Goal: Information Seeking & Learning: Learn about a topic

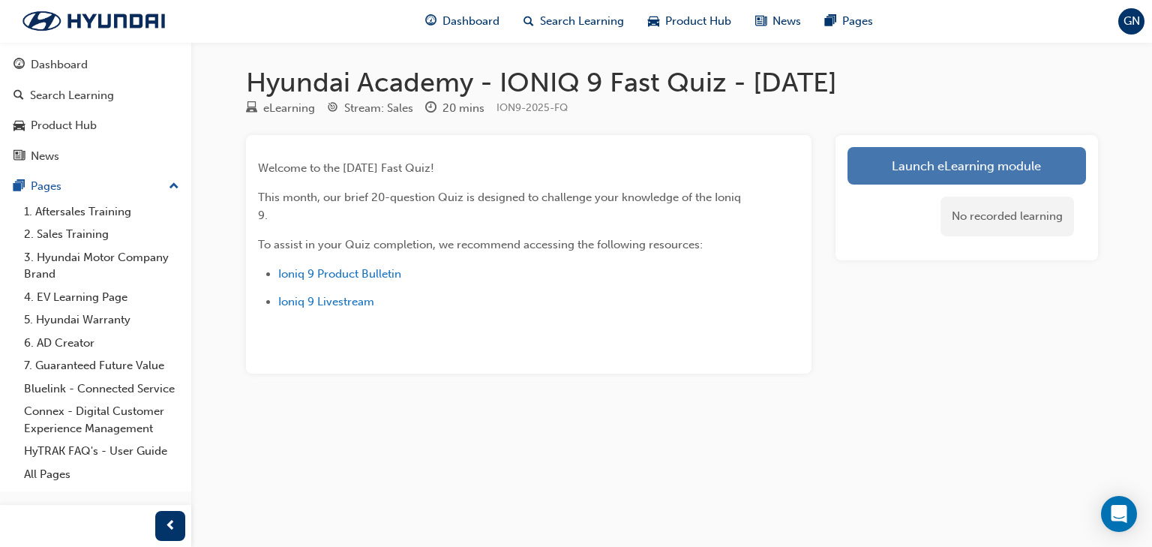
click at [1011, 172] on link "Launch eLearning module" at bounding box center [967, 166] width 239 height 38
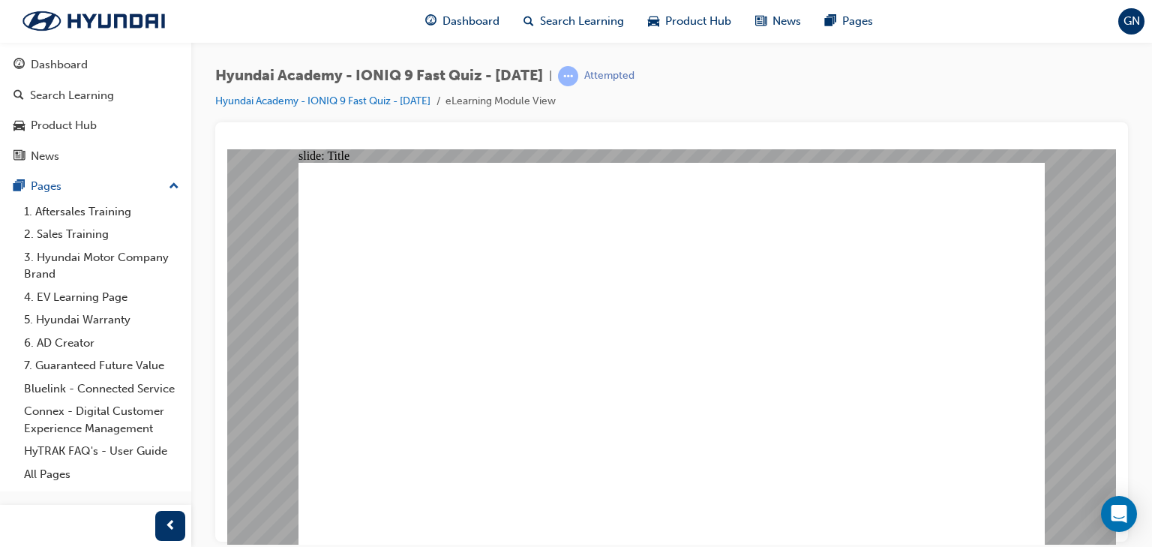
drag, startPoint x: 426, startPoint y: 392, endPoint x: 403, endPoint y: 389, distance: 23.5
click at [66, 63] on div "Dashboard" at bounding box center [59, 64] width 57 height 17
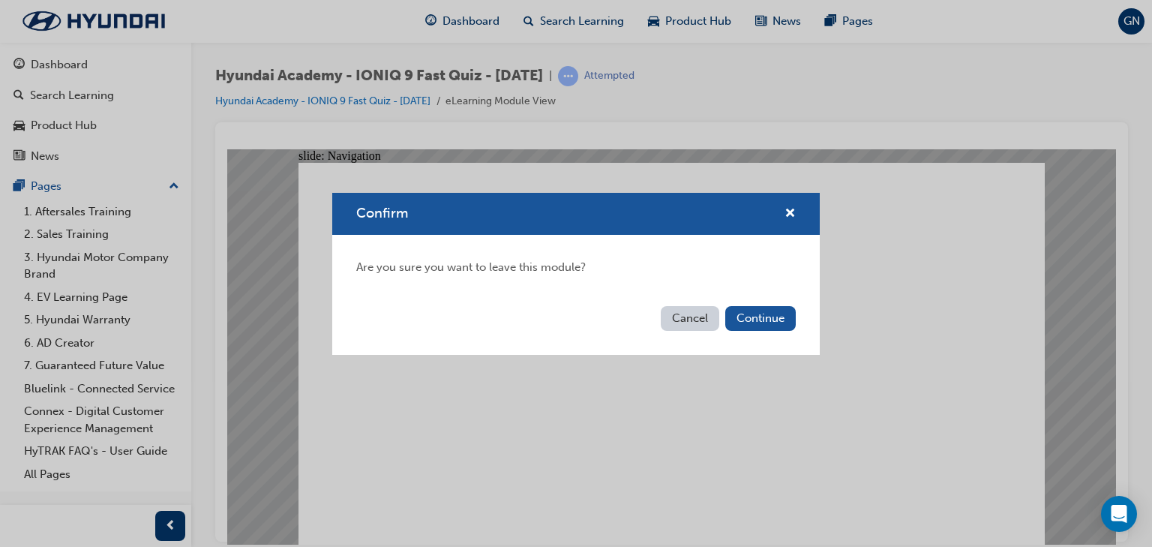
click at [678, 314] on button "Cancel" at bounding box center [690, 318] width 59 height 25
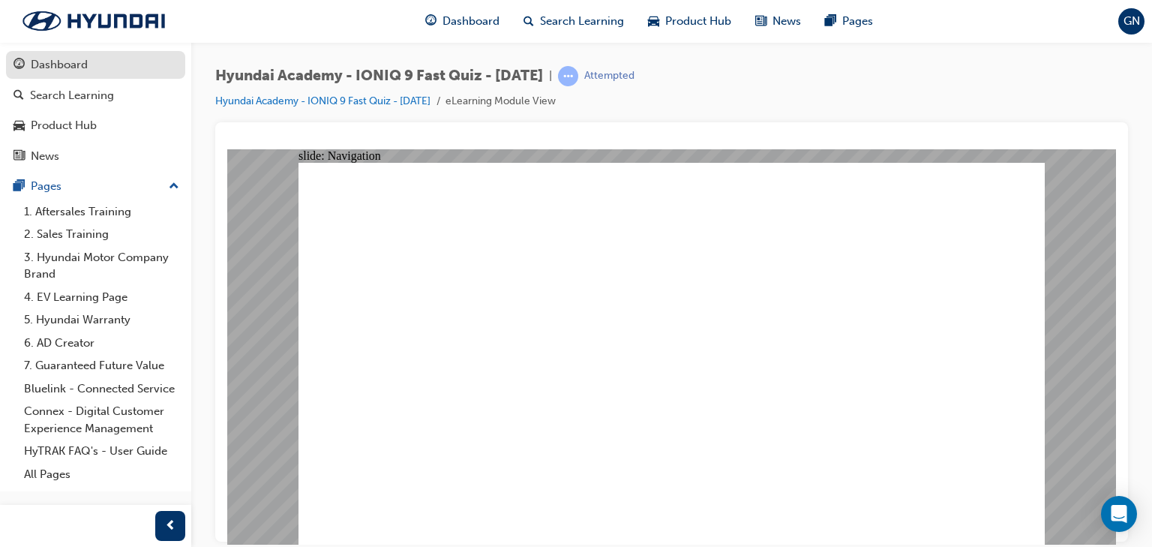
click at [63, 57] on div "Dashboard" at bounding box center [59, 64] width 57 height 17
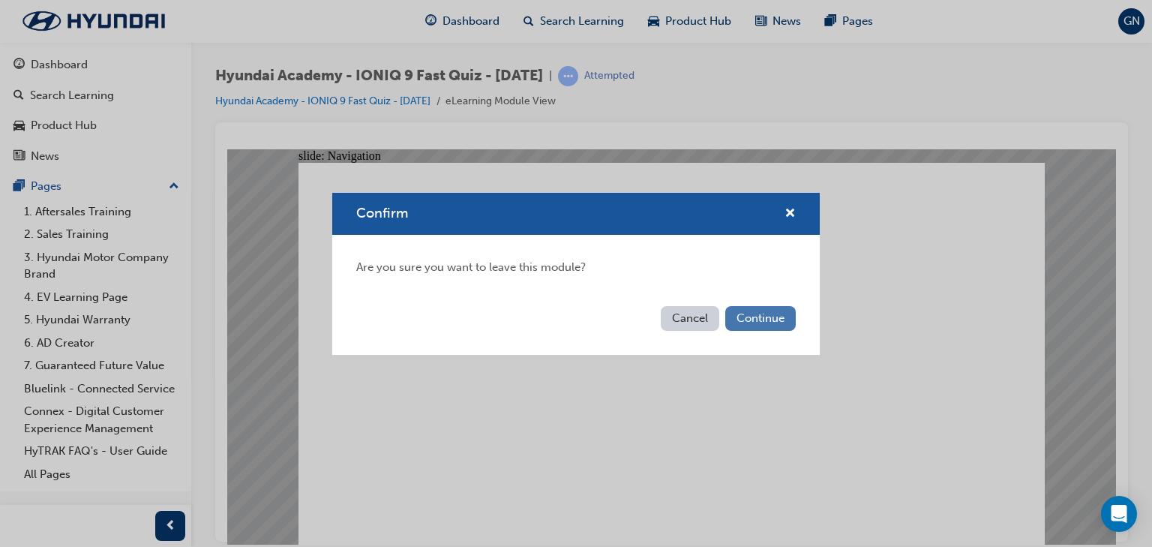
click at [771, 315] on button "Continue" at bounding box center [760, 318] width 71 height 25
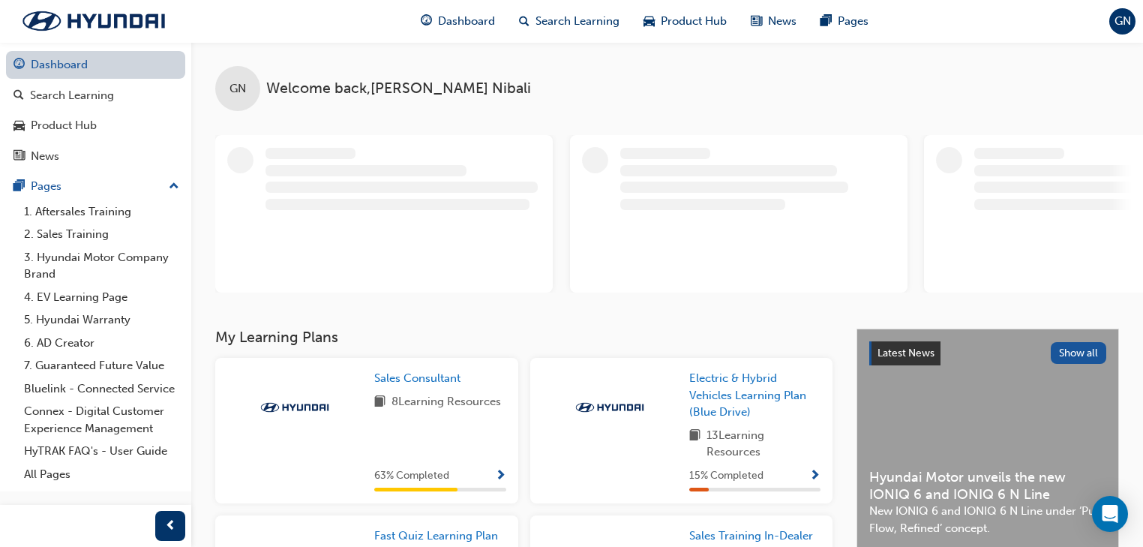
click at [74, 59] on link "Dashboard" at bounding box center [95, 65] width 179 height 28
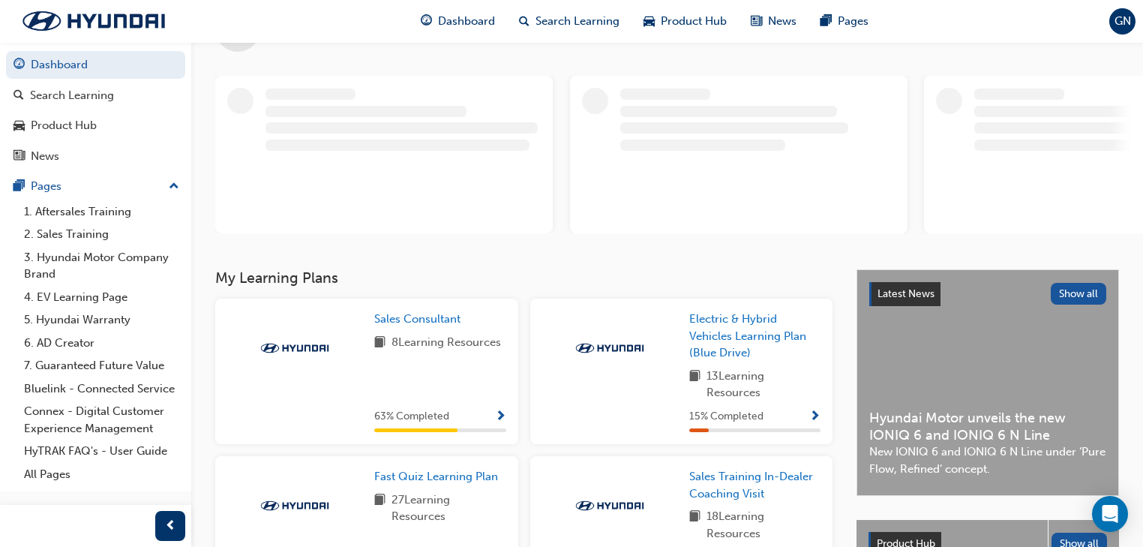
scroll to position [180, 0]
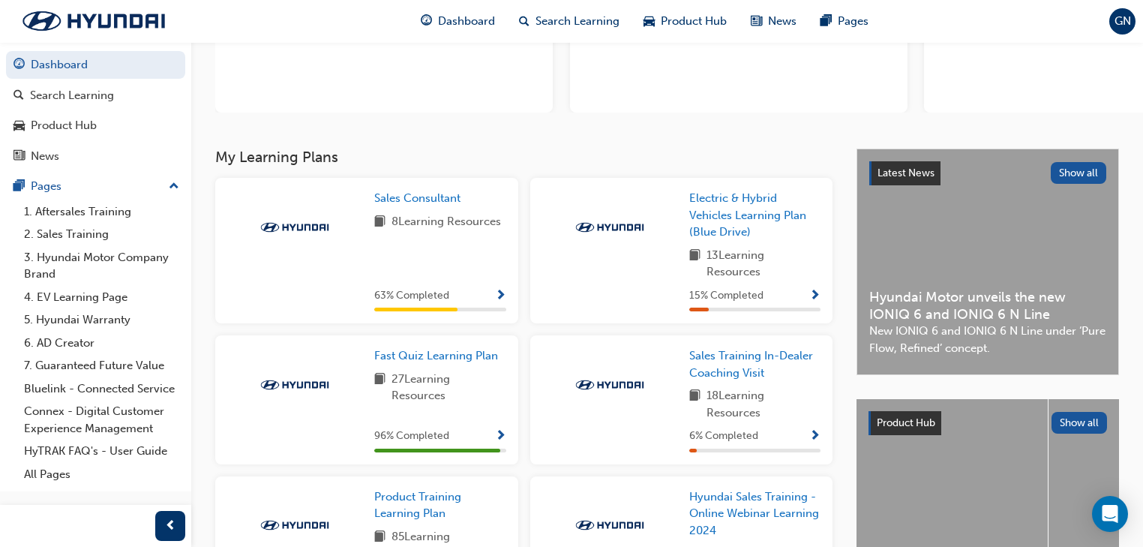
click at [296, 227] on img at bounding box center [295, 227] width 83 height 15
click at [435, 185] on div "Sales Consultant 8 Learning Resources 63 % Completed" at bounding box center [366, 251] width 303 height 146
click at [434, 194] on span "Sales Consultant" at bounding box center [417, 198] width 86 height 14
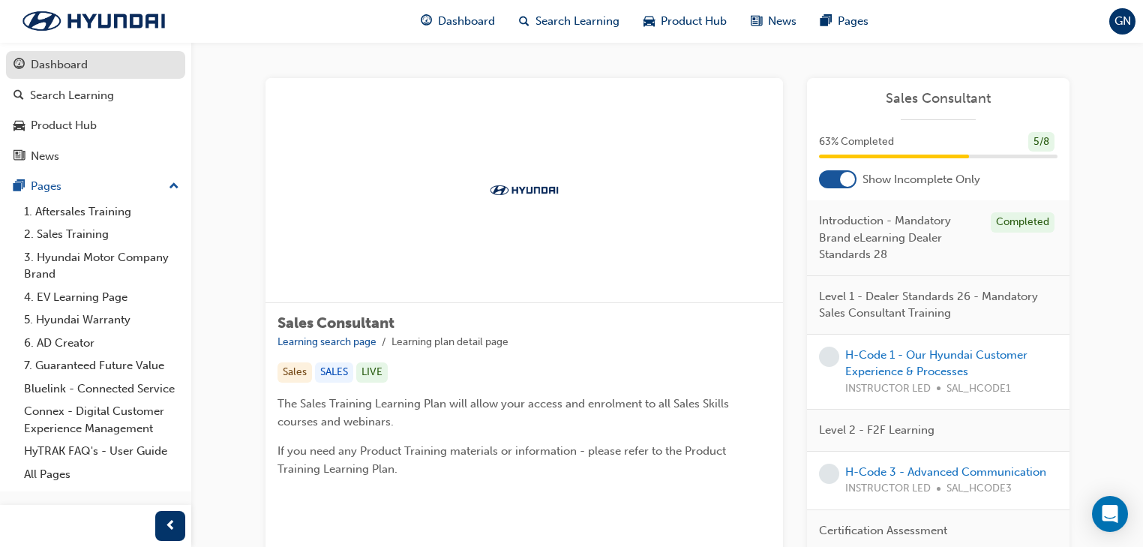
click at [61, 64] on div "Dashboard" at bounding box center [59, 64] width 57 height 17
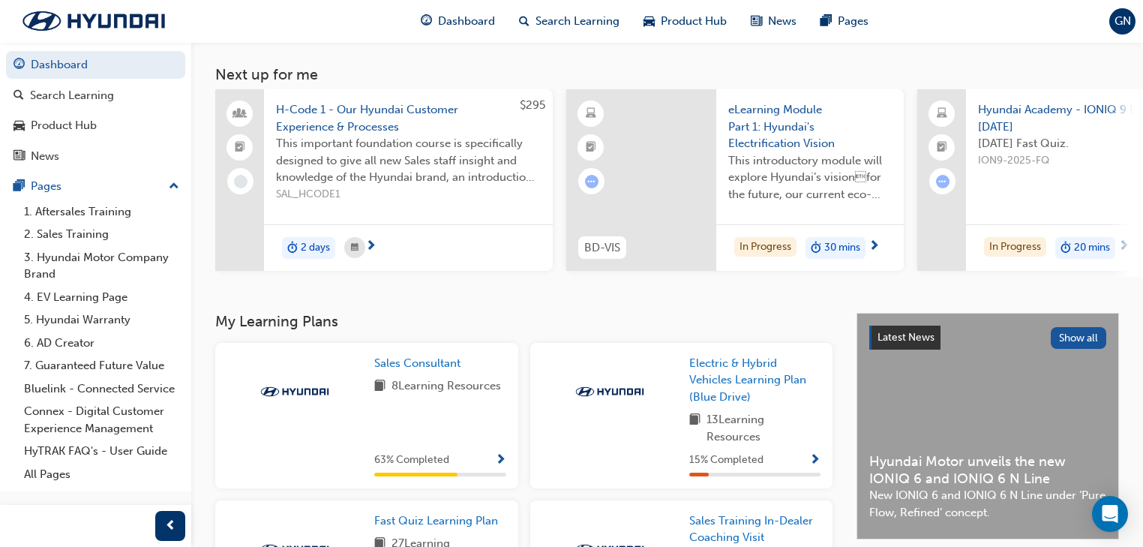
scroll to position [180, 0]
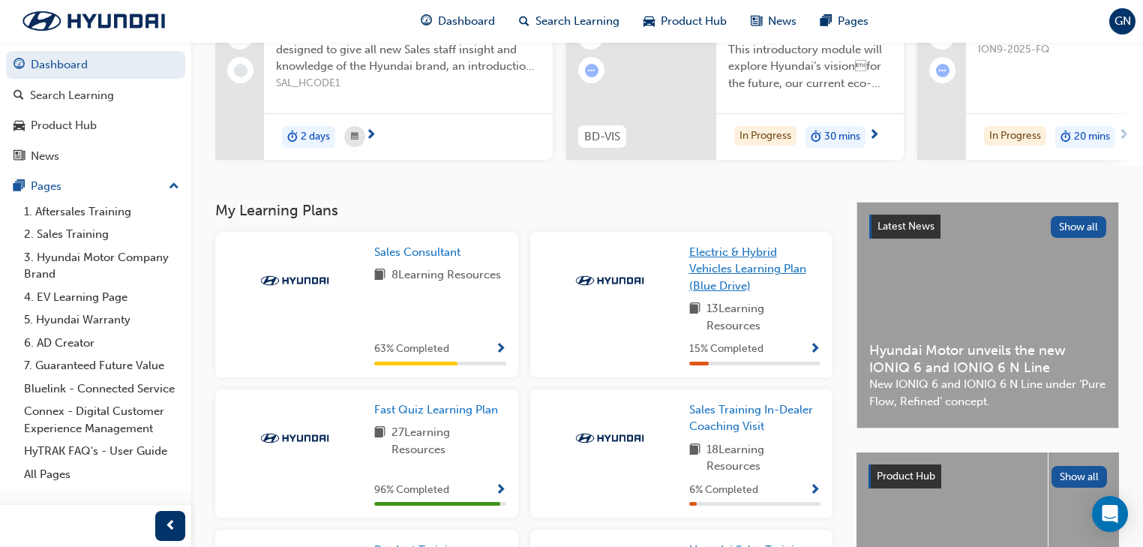
click at [754, 269] on span "Electric & Hybrid Vehicles Learning Plan (Blue Drive)" at bounding box center [747, 268] width 117 height 47
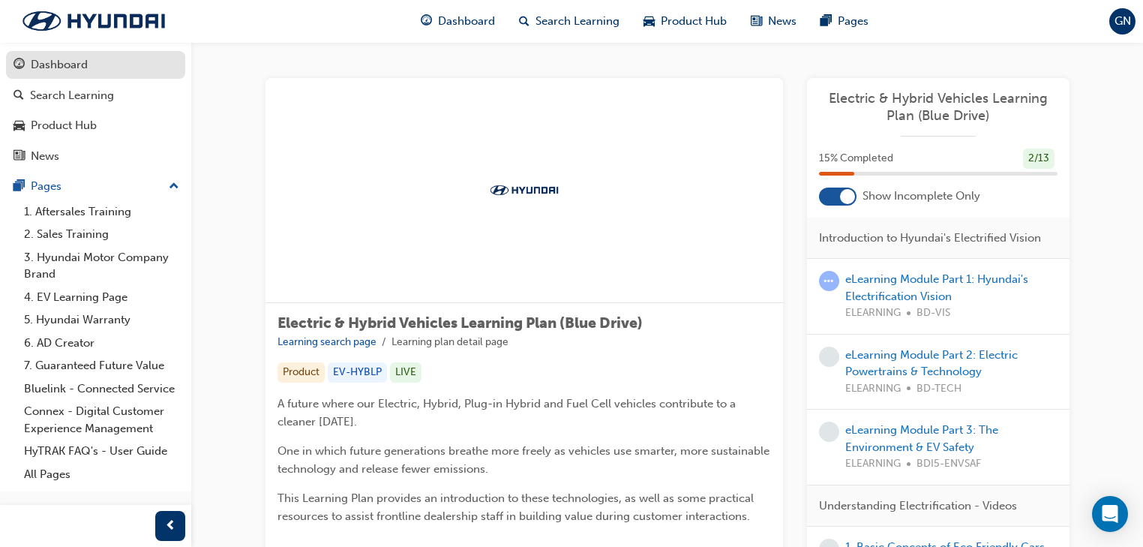
click at [86, 59] on div "Dashboard" at bounding box center [59, 64] width 57 height 17
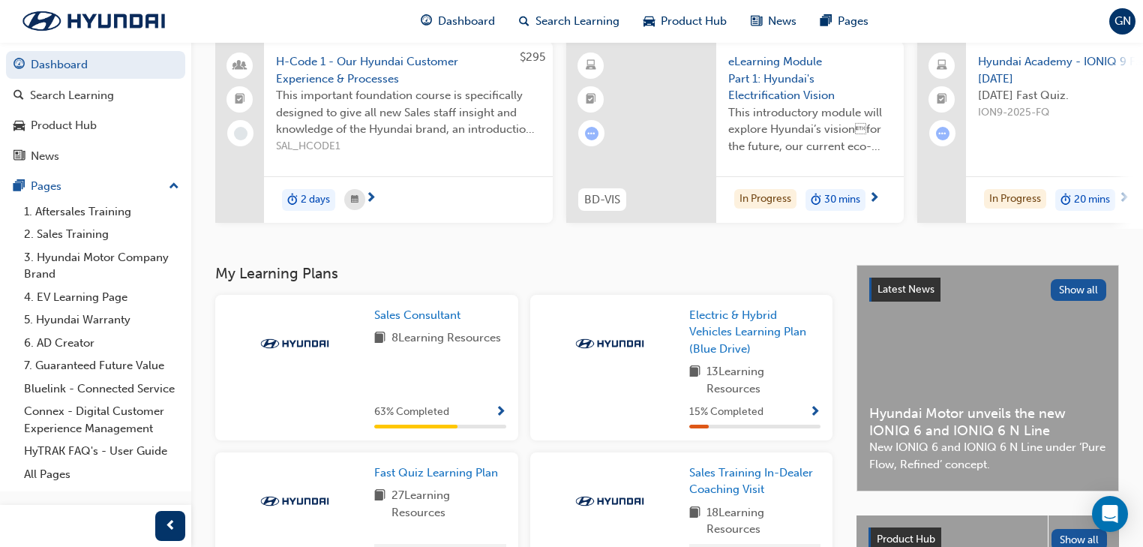
scroll to position [240, 0]
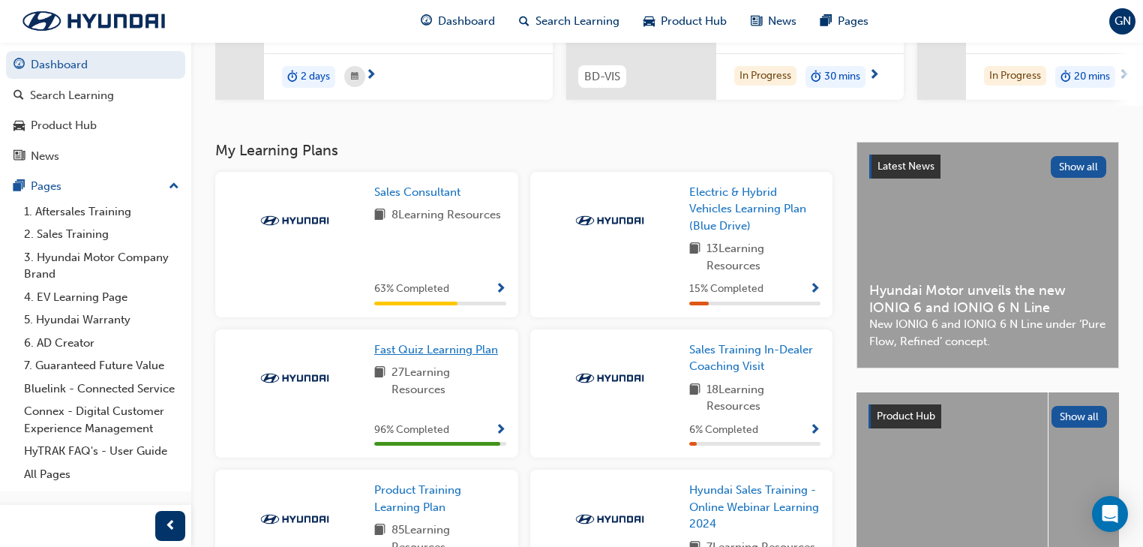
click at [454, 353] on span "Fast Quiz Learning Plan" at bounding box center [436, 350] width 124 height 14
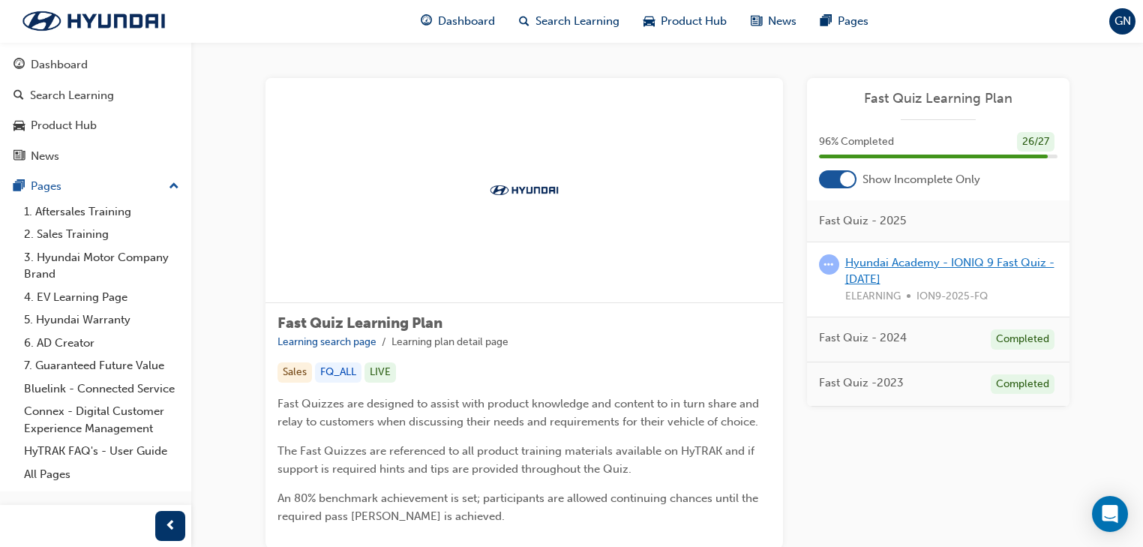
click at [891, 271] on link "Hyundai Academy - IONIQ 9 Fast Quiz - [DATE]" at bounding box center [950, 271] width 209 height 31
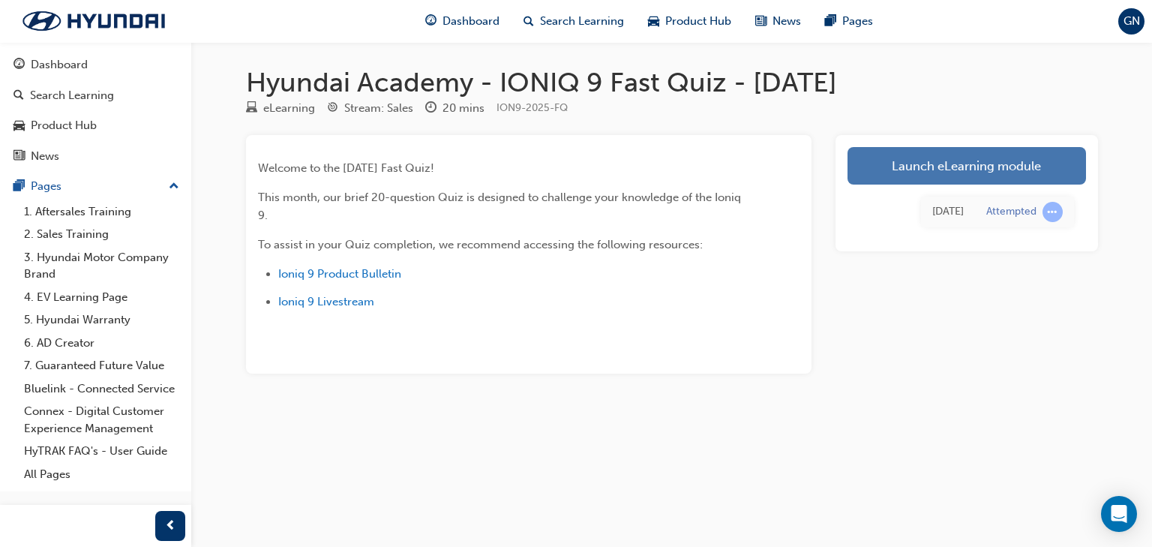
click at [930, 167] on link "Launch eLearning module" at bounding box center [967, 166] width 239 height 38
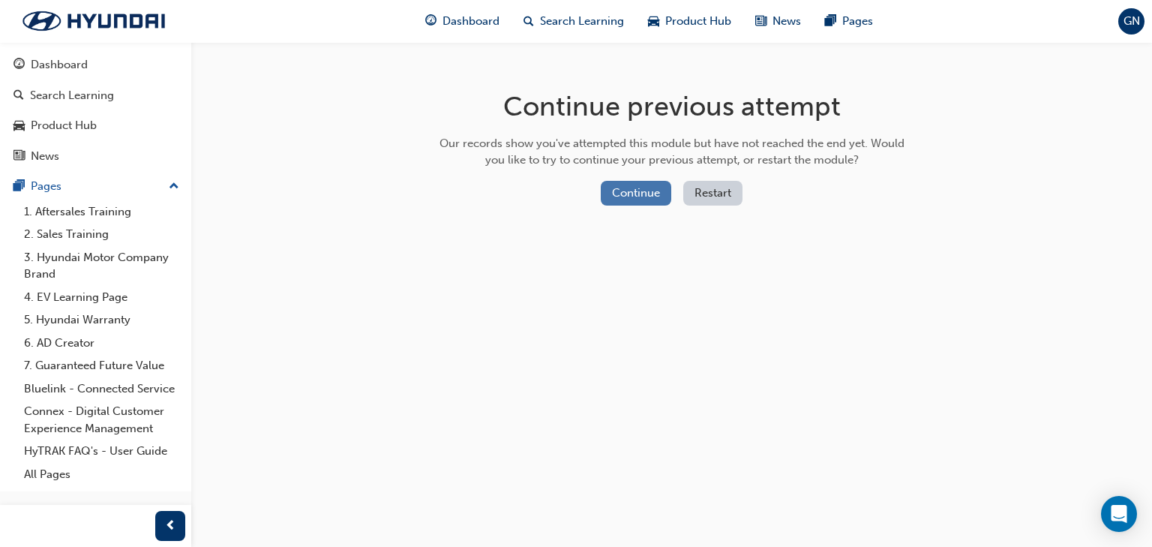
click at [638, 195] on button "Continue" at bounding box center [636, 193] width 71 height 25
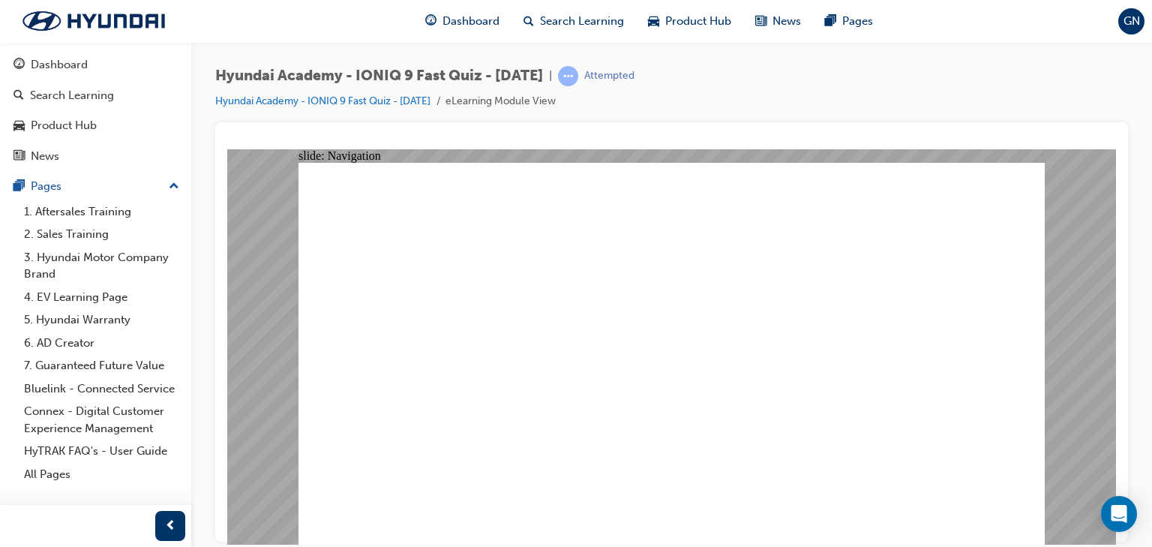
radio input "true"
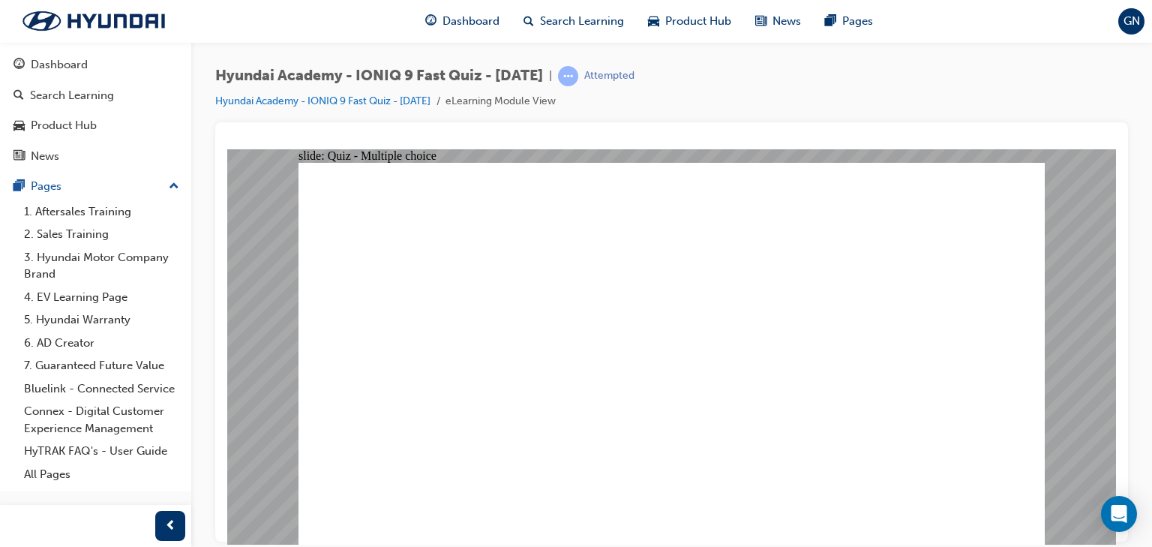
radio input "true"
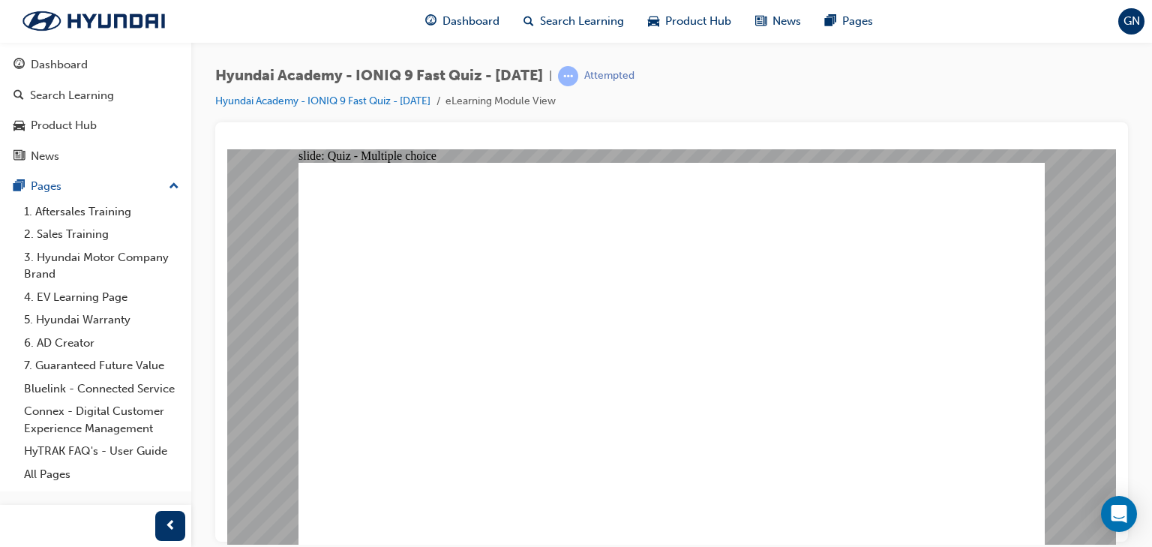
radio input "true"
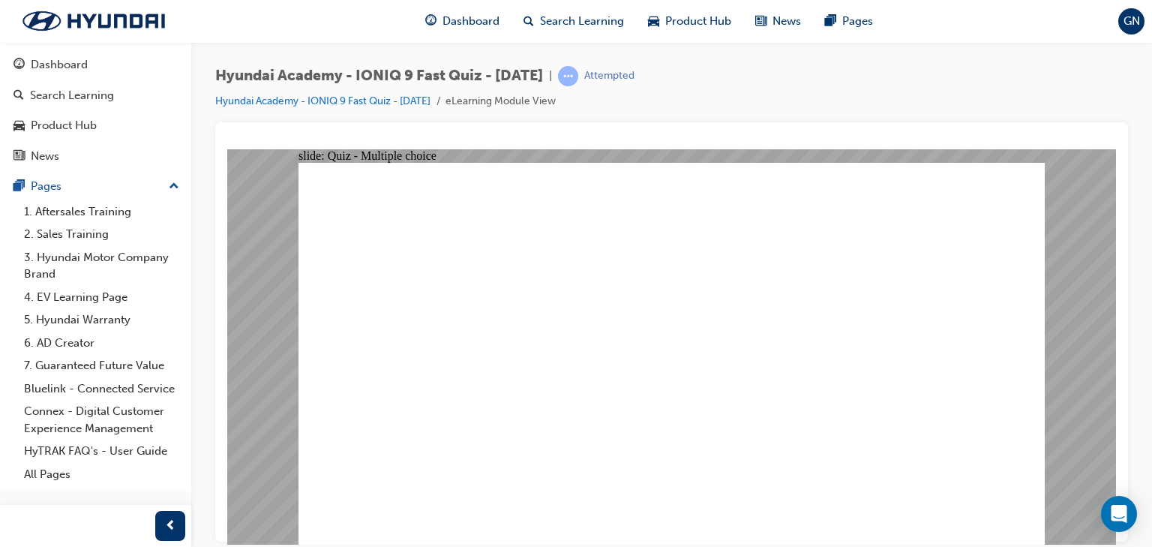
radio input "true"
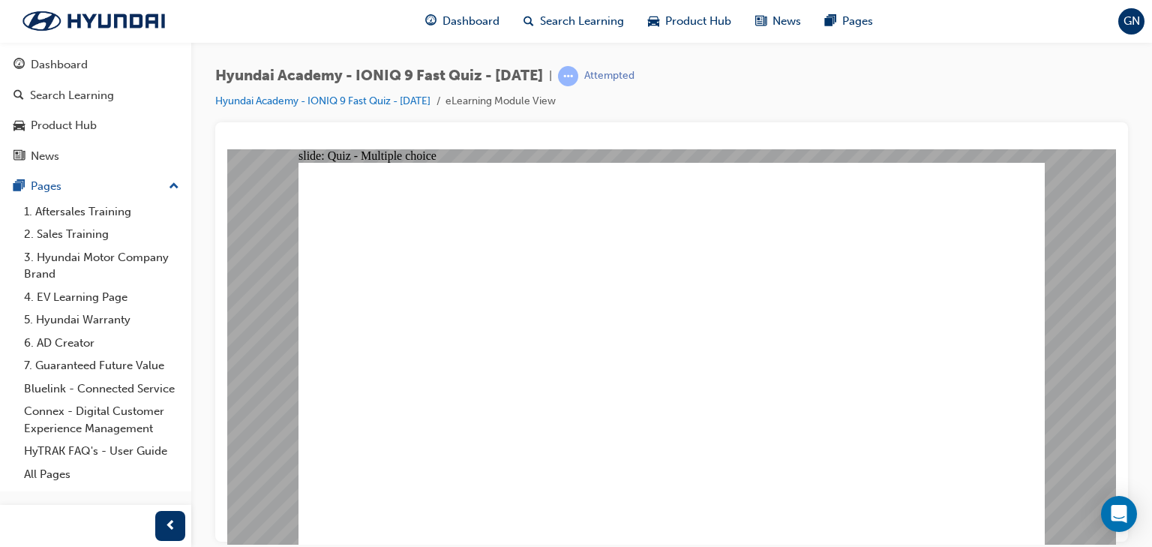
radio input "true"
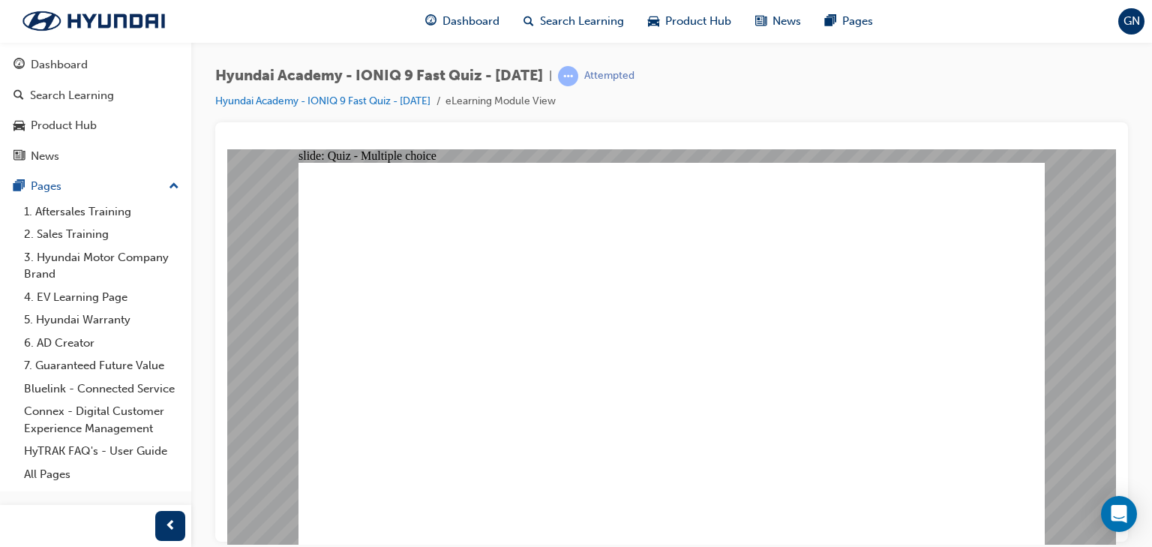
radio input "true"
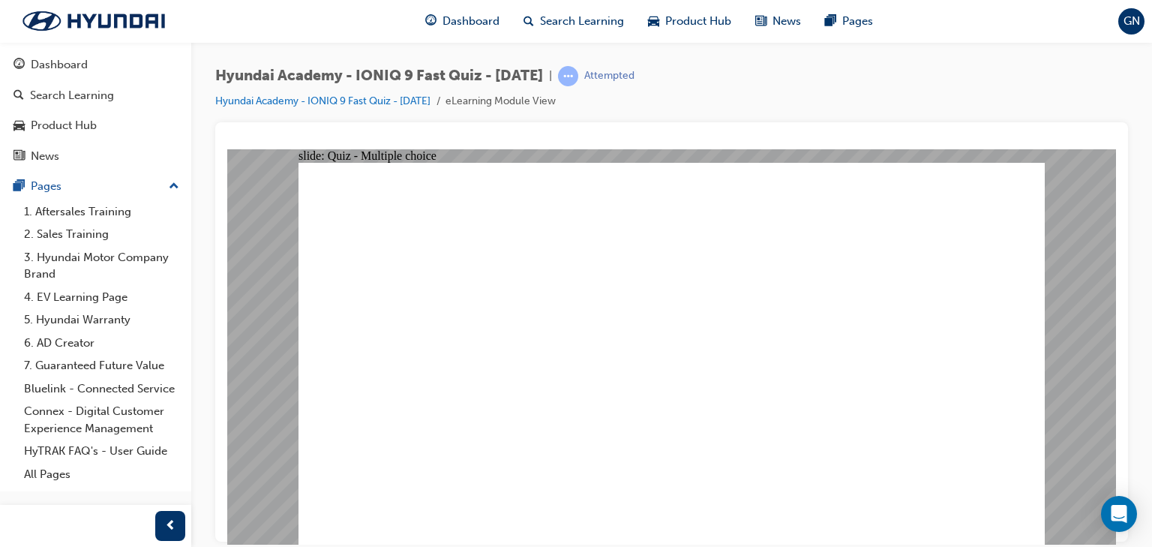
drag, startPoint x: 733, startPoint y: 228, endPoint x: 646, endPoint y: 218, distance: 87.7
checkbox input "true"
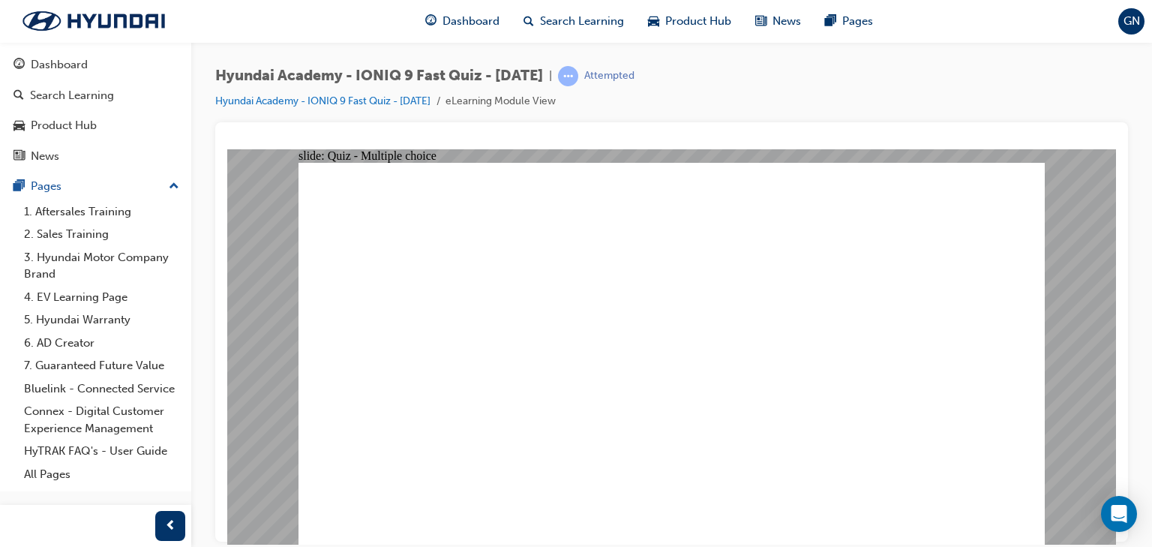
checkbox input "true"
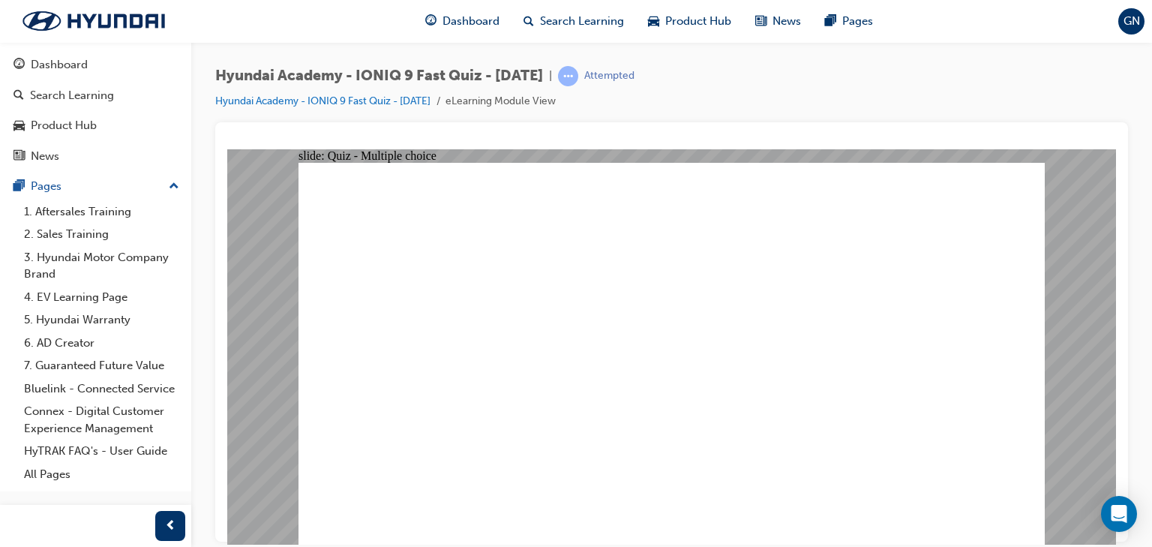
checkbox input "true"
drag, startPoint x: 702, startPoint y: 410, endPoint x: 684, endPoint y: 413, distance: 18.1
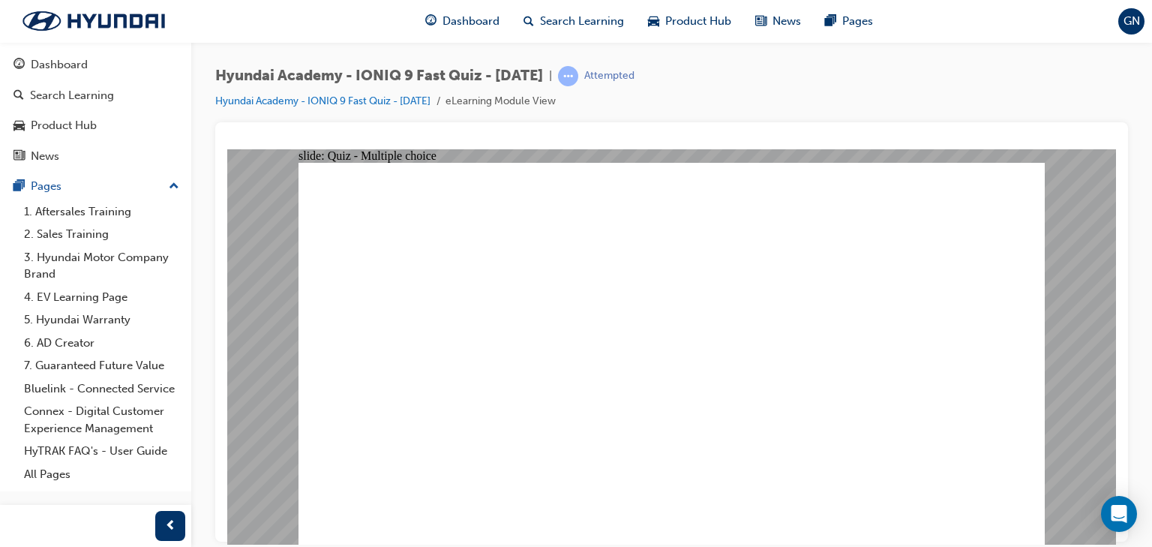
radio input "true"
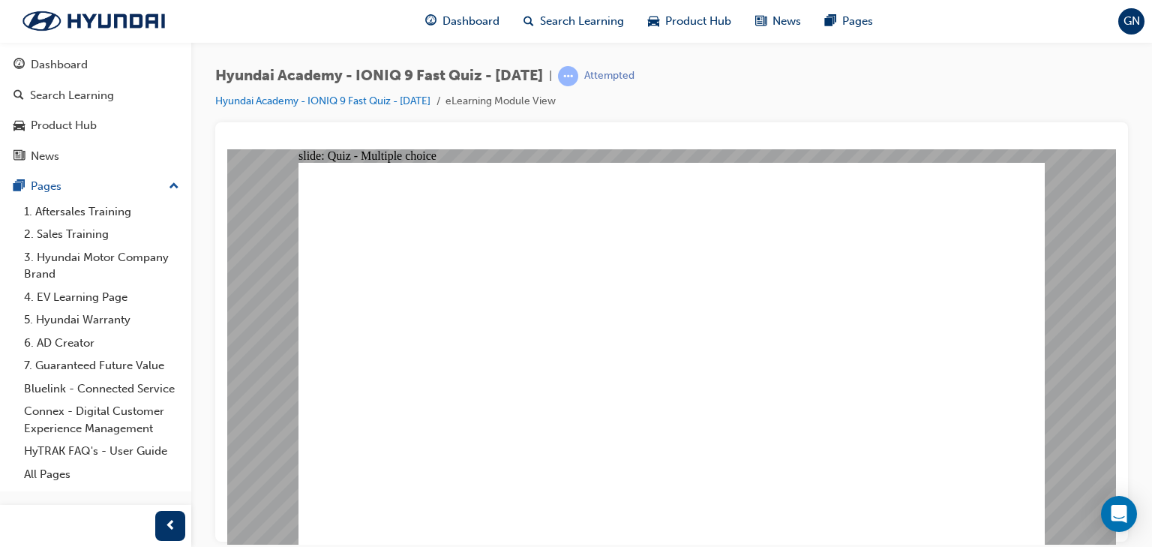
checkbox input "true"
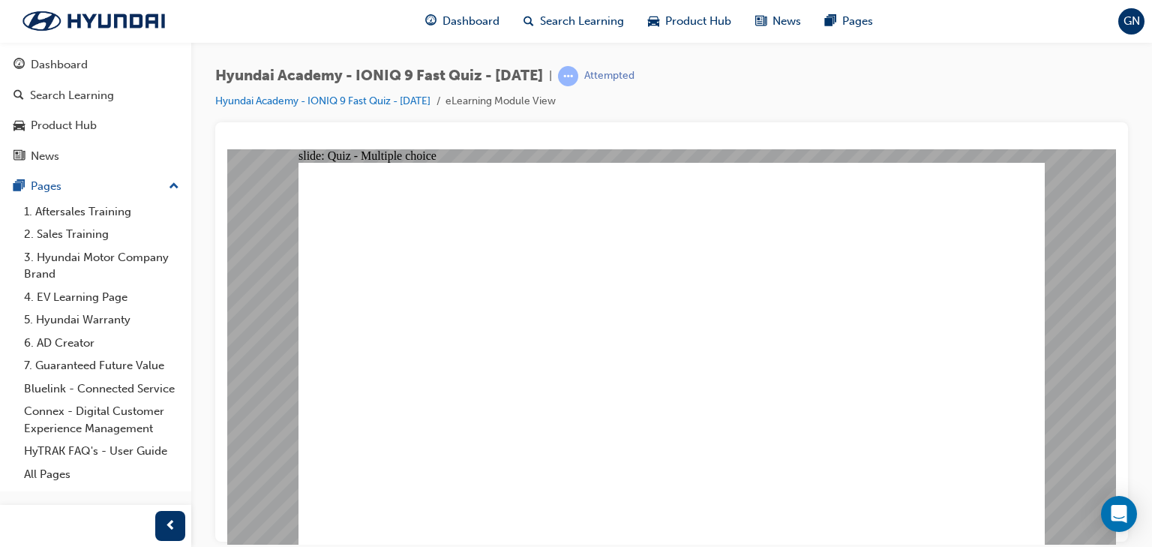
checkbox input "true"
radio input "true"
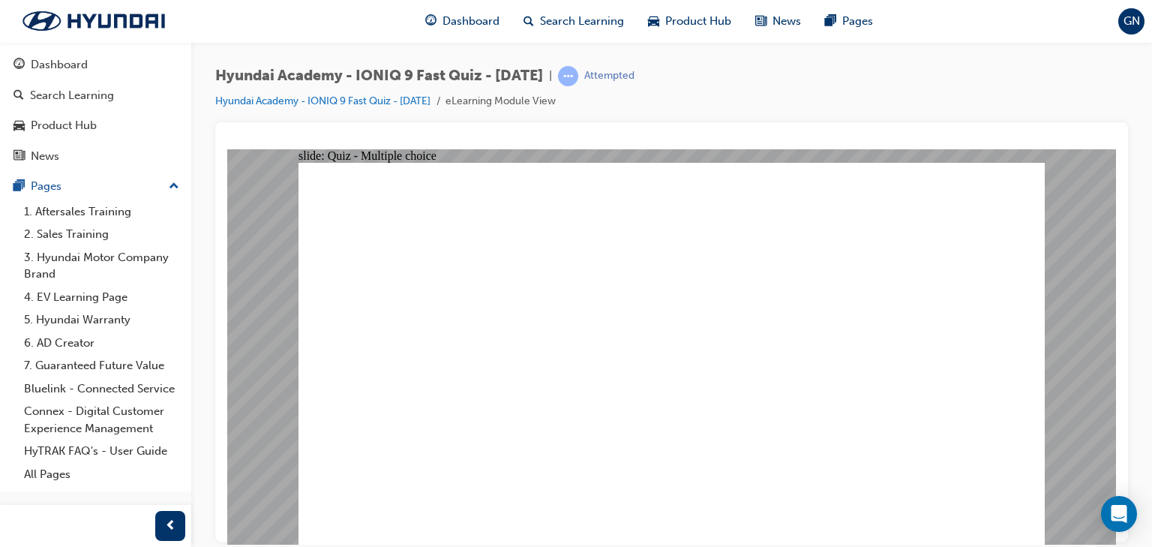
radio input "true"
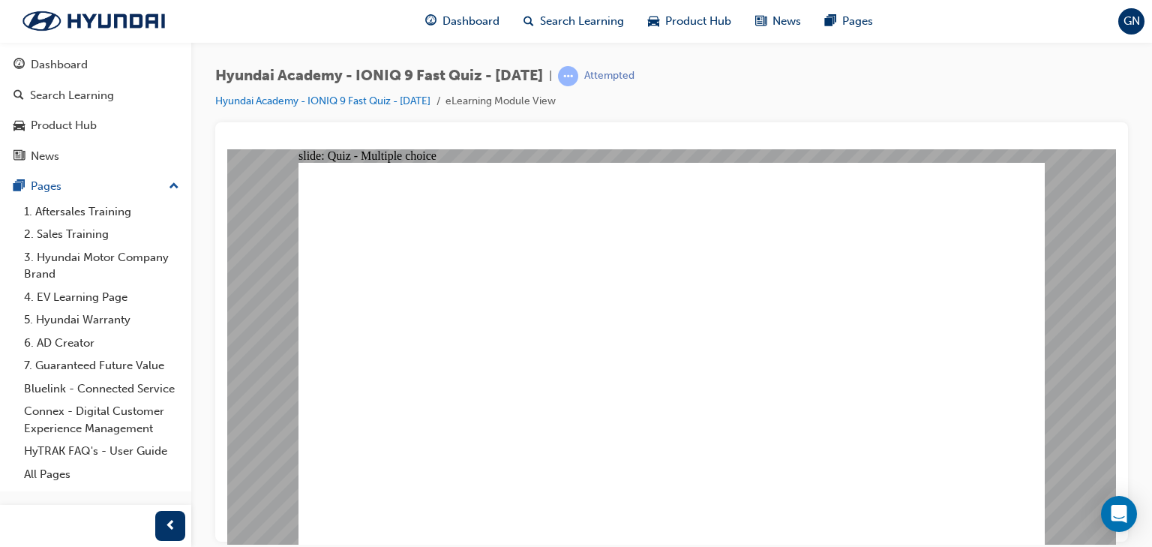
radio input "true"
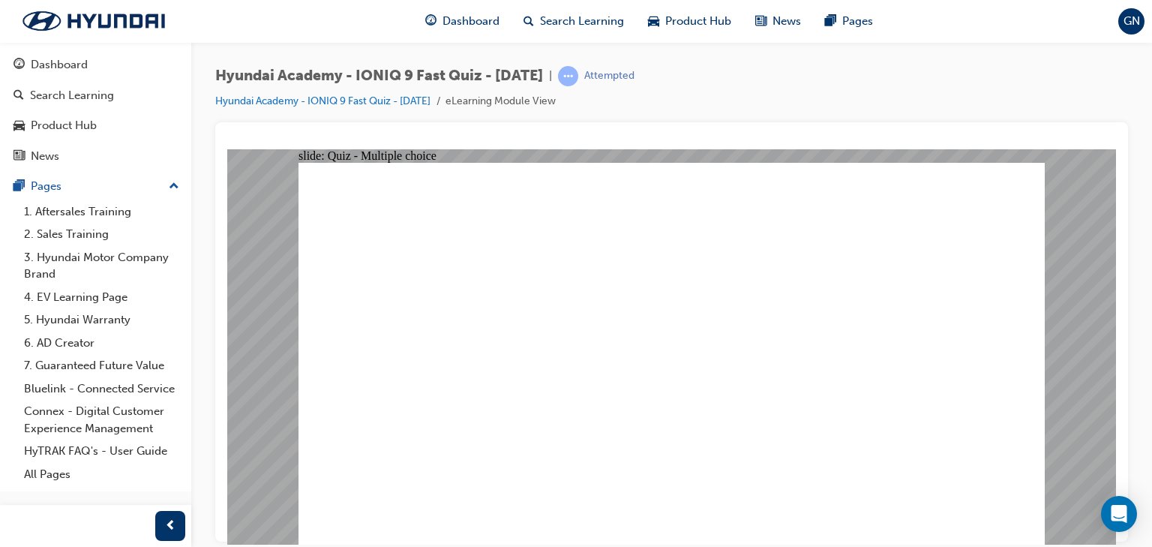
radio input "true"
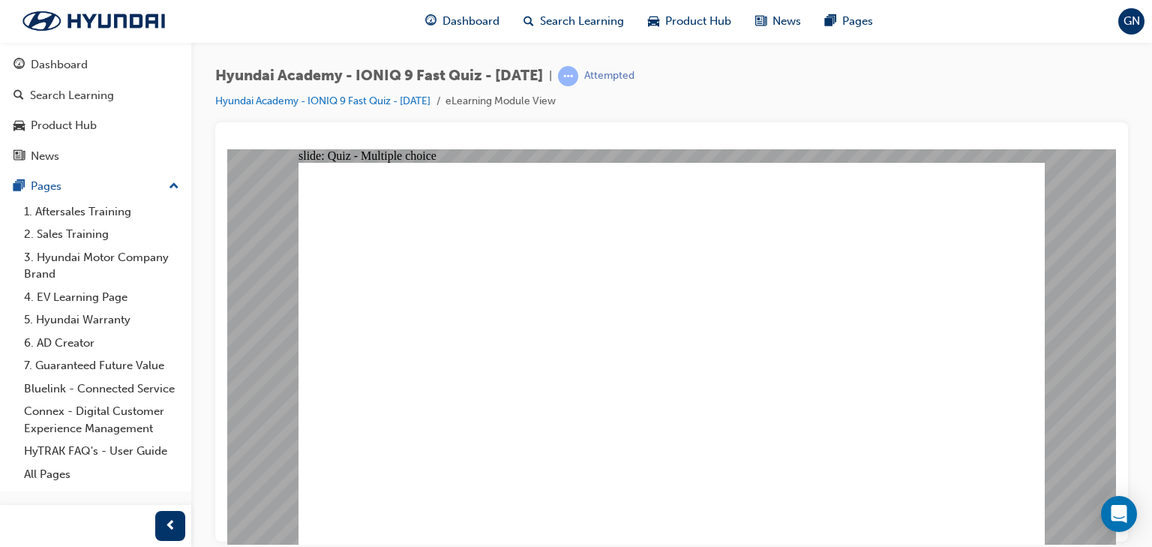
radio input "true"
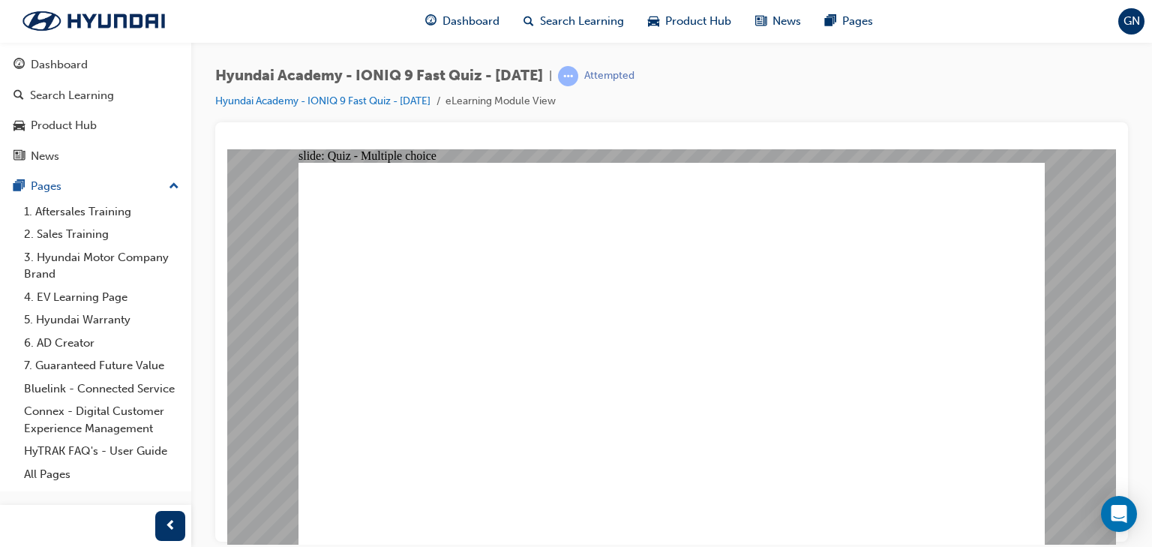
radio input "true"
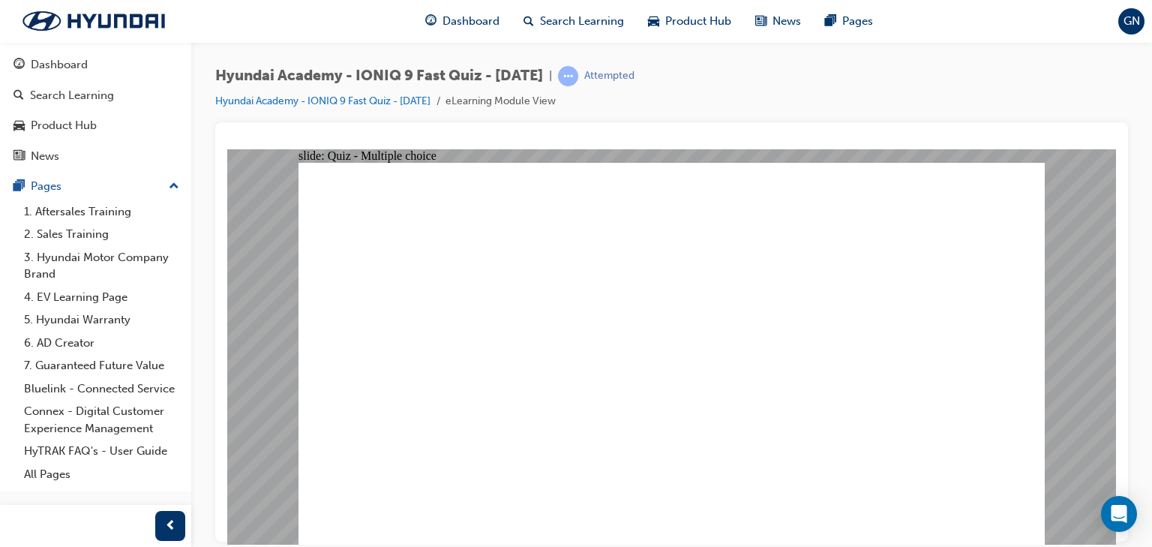
radio input "true"
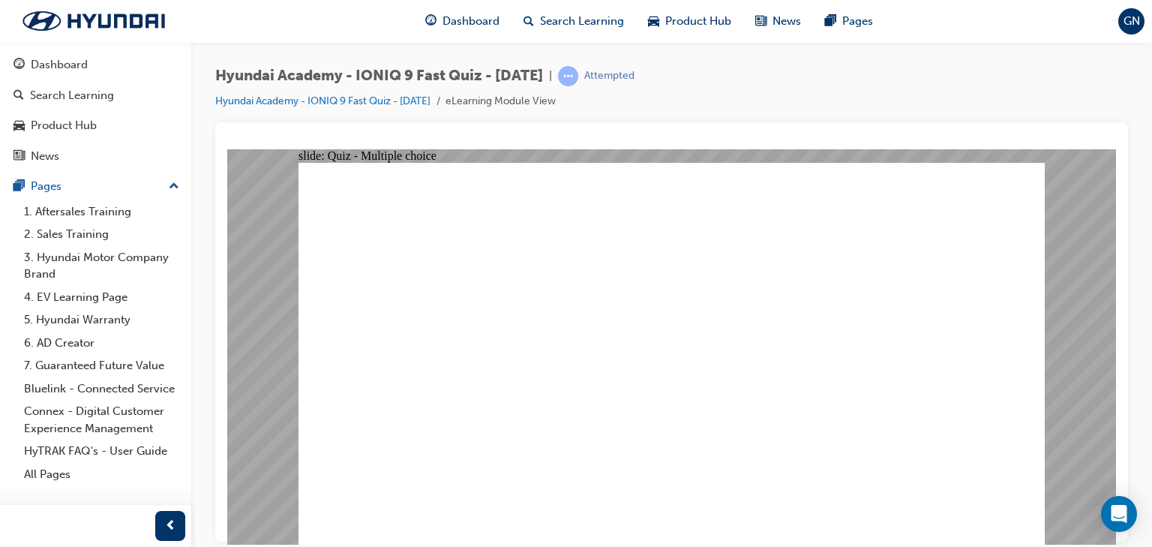
radio input "true"
